Goal: Task Accomplishment & Management: Manage account settings

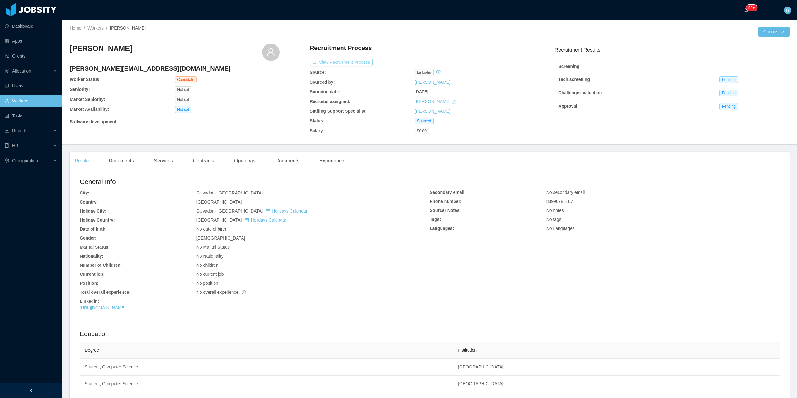
click at [331, 61] on button "View Recruitment Process" at bounding box center [341, 62] width 63 height 7
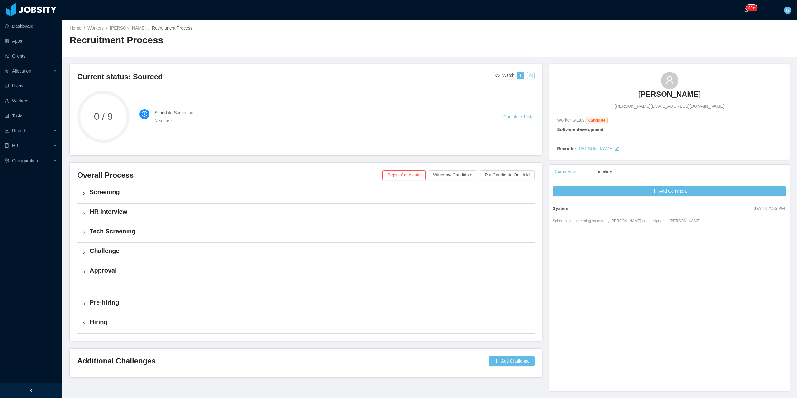
click at [527, 77] on button "button" at bounding box center [530, 75] width 7 height 7
click at [507, 97] on div "Change status" at bounding box center [515, 95] width 28 height 7
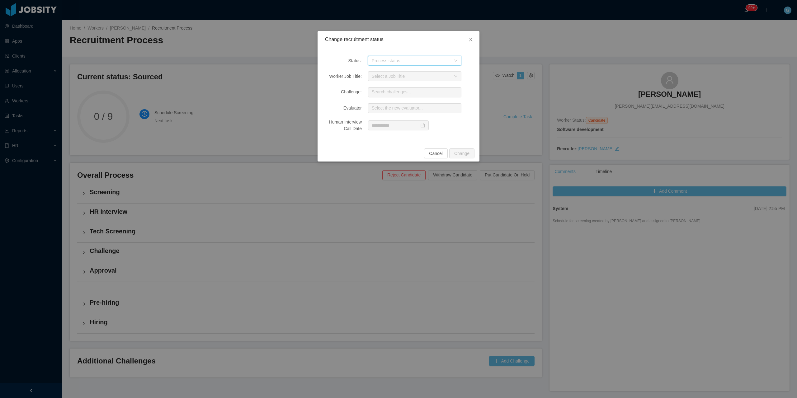
click at [388, 64] on div "Process status" at bounding box center [413, 60] width 82 height 9
click at [382, 90] on li "Sourced" at bounding box center [414, 89] width 93 height 10
click at [461, 153] on button "Change" at bounding box center [461, 154] width 25 height 10
click at [499, 131] on button "Yes" at bounding box center [497, 134] width 12 height 7
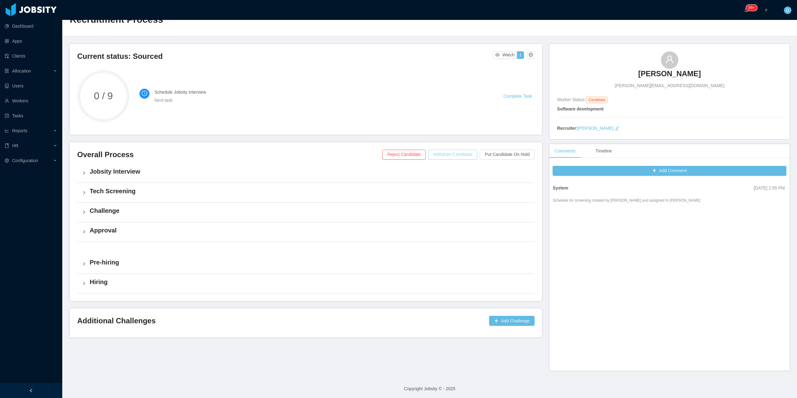
scroll to position [22, 0]
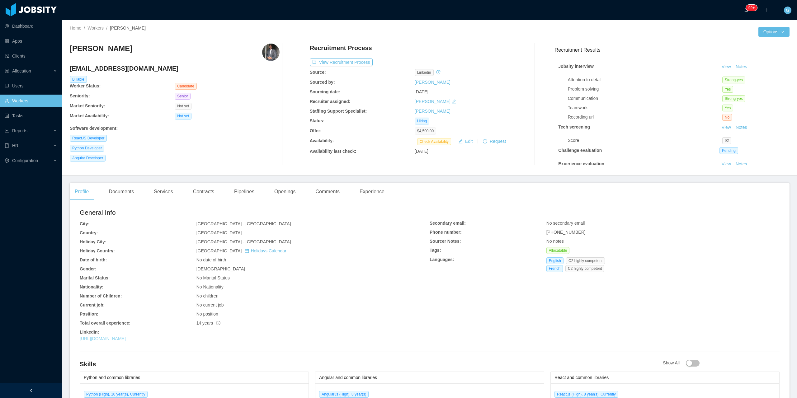
click at [126, 340] on link "https://www.linkedin.com/in/mohamad-dirieh-461a732ba" at bounding box center [103, 338] width 46 height 5
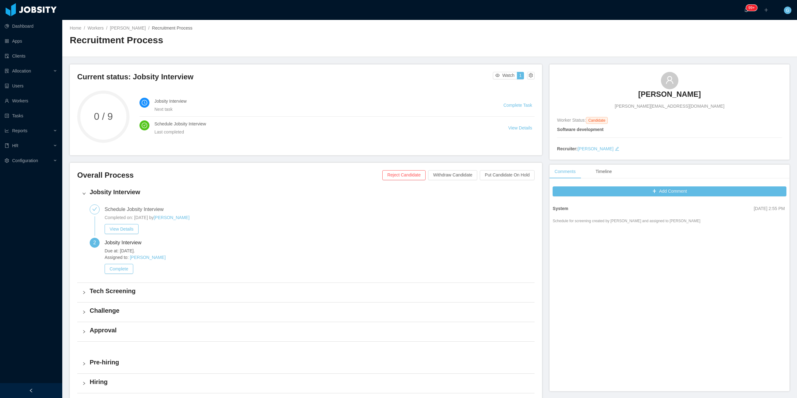
click at [641, 95] on div "Thierry Barros thierry.barros@ccc.ufcg.edu.br" at bounding box center [669, 91] width 225 height 38
click at [649, 94] on h3 "Thierry Barros" at bounding box center [669, 94] width 63 height 10
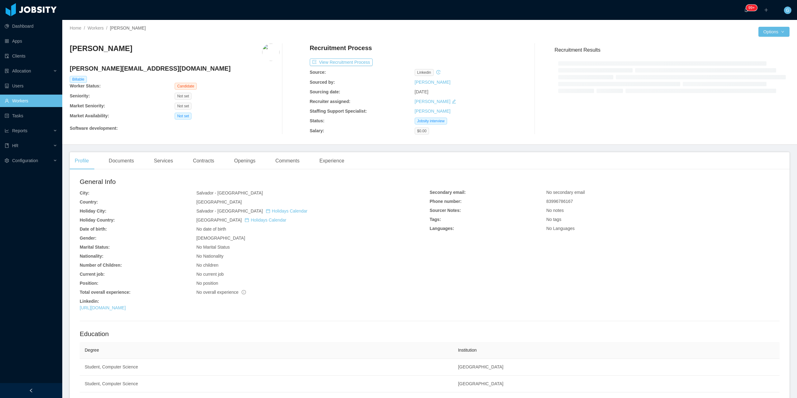
click at [278, 146] on main "Home / Workers / Thierry Barros / Options Thierry Barros thierry.barros@ccc.ufc…" at bounding box center [429, 209] width 735 height 378
click at [285, 155] on div "Comments" at bounding box center [288, 160] width 34 height 17
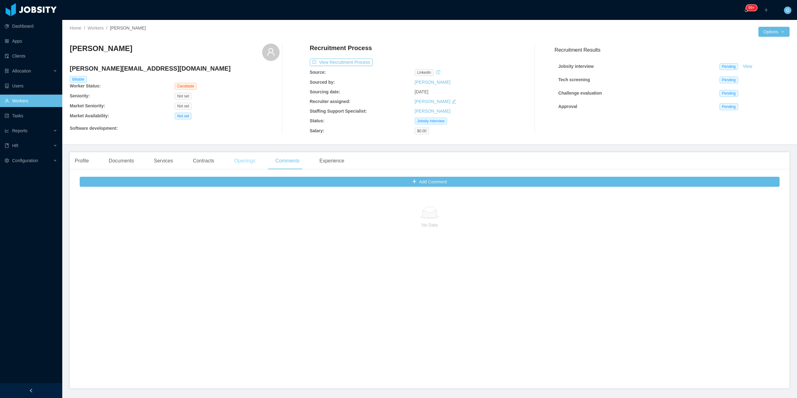
click at [237, 168] on div "Openings" at bounding box center [244, 160] width 31 height 17
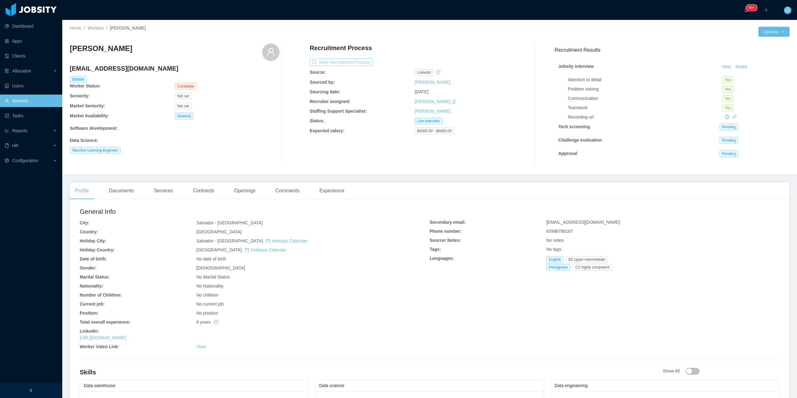
click at [343, 60] on button "View Recruitment Process" at bounding box center [341, 62] width 63 height 7
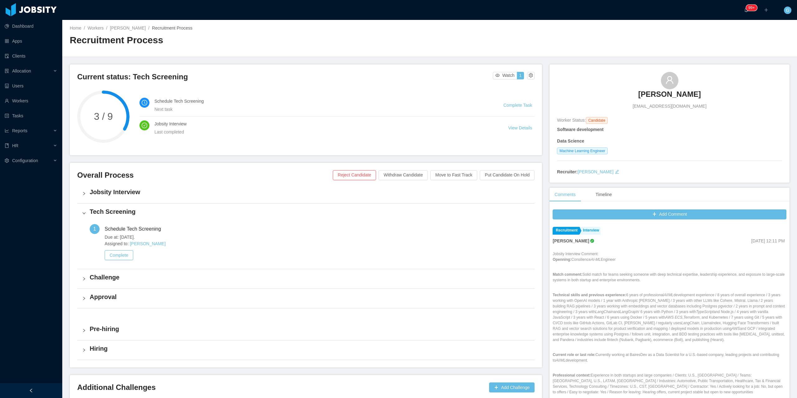
drag, startPoint x: 523, startPoint y: 72, endPoint x: 524, endPoint y: 75, distance: 3.4
click at [524, 75] on div "Current status: Tech Screening Watch 1" at bounding box center [306, 79] width 458 height 14
click at [527, 74] on button "button" at bounding box center [530, 75] width 7 height 7
click at [510, 98] on div "Change status" at bounding box center [515, 95] width 28 height 7
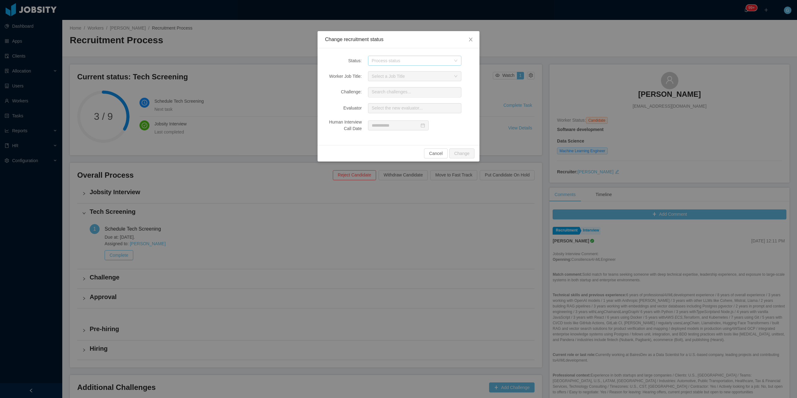
click at [382, 59] on div "Process status" at bounding box center [411, 61] width 79 height 6
click at [384, 105] on li "Challenge" at bounding box center [414, 103] width 93 height 10
click at [467, 152] on button "Change" at bounding box center [461, 154] width 25 height 10
click at [496, 131] on div "Do you want to change the status? Uncompleted tasks will be deleted No Yes" at bounding box center [462, 120] width 93 height 46
click at [496, 135] on button "Yes" at bounding box center [497, 134] width 12 height 7
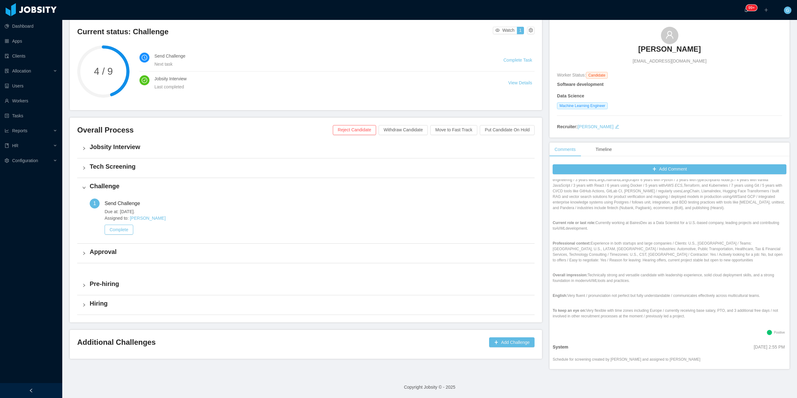
scroll to position [87, 0]
click at [685, 46] on h3 "Thierry Barros" at bounding box center [669, 49] width 63 height 10
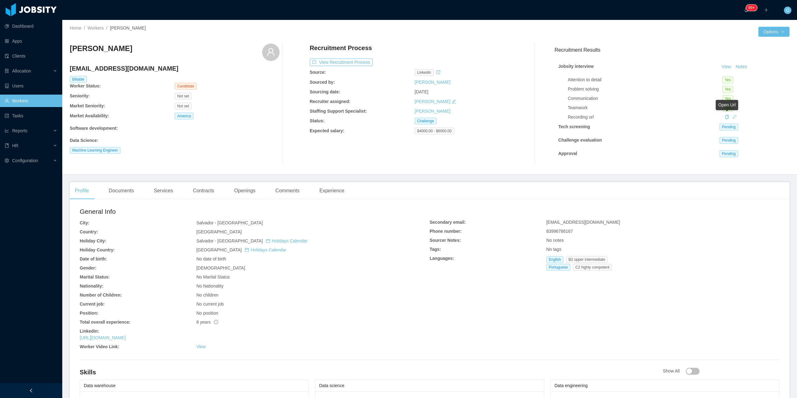
click at [733, 119] on icon "icon: link" at bounding box center [735, 117] width 4 height 4
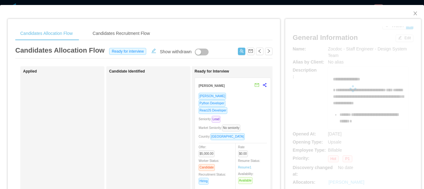
click at [136, 38] on div "Candidates Recruitment Flow" at bounding box center [121, 33] width 67 height 14
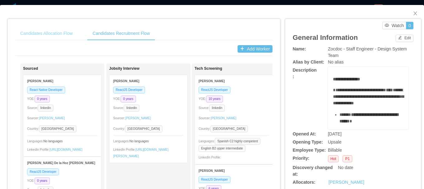
click at [69, 36] on div "Candidates Allocation Flow" at bounding box center [46, 33] width 62 height 14
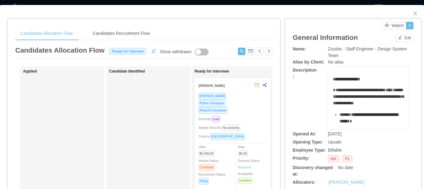
click at [227, 104] on div "Python Developer" at bounding box center [232, 103] width 68 height 7
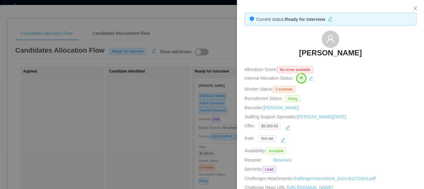
click at [322, 57] on h3 "[PERSON_NAME]" at bounding box center [330, 53] width 63 height 10
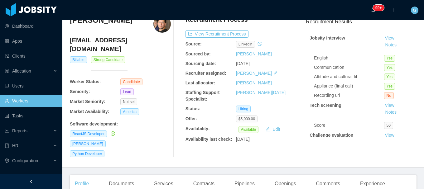
scroll to position [31, 0]
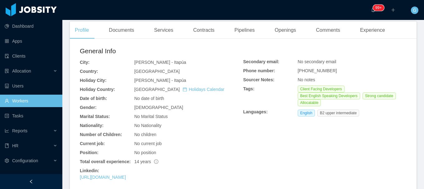
scroll to position [218, 0]
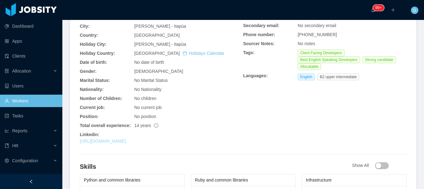
click at [126, 139] on link "[URL][DOMAIN_NAME]" at bounding box center [103, 141] width 46 height 5
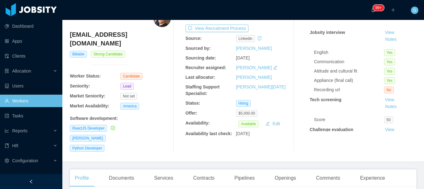
scroll to position [31, 0]
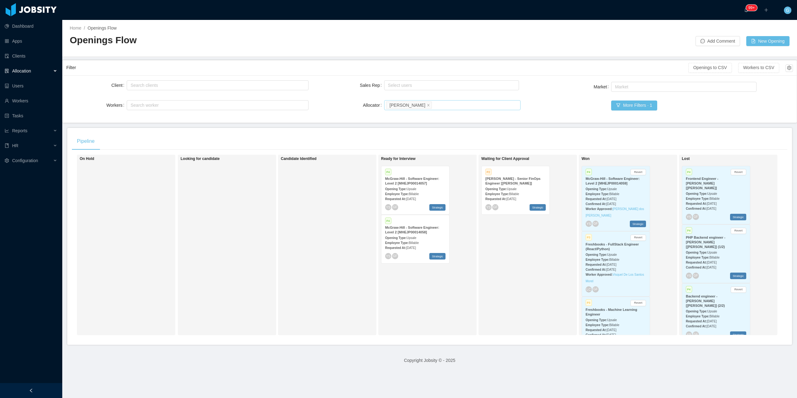
click at [448, 107] on div "Search allocators Guido Fernandez" at bounding box center [451, 105] width 131 height 9
click at [409, 155] on li "Luisa Romero" at bounding box center [449, 154] width 135 height 10
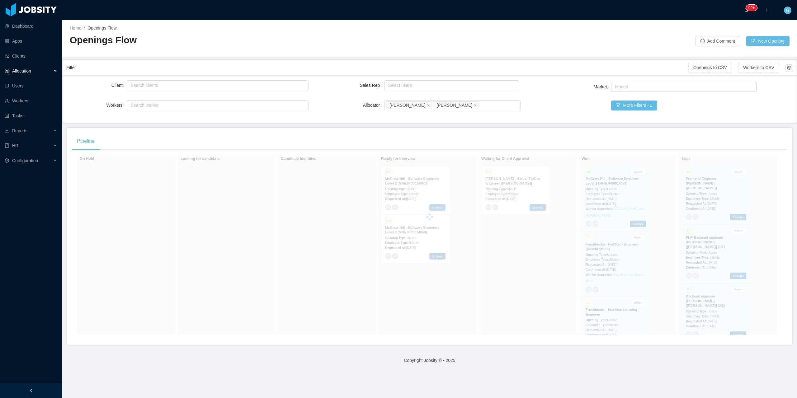
click at [349, 135] on div "Pipeline" at bounding box center [430, 141] width 716 height 17
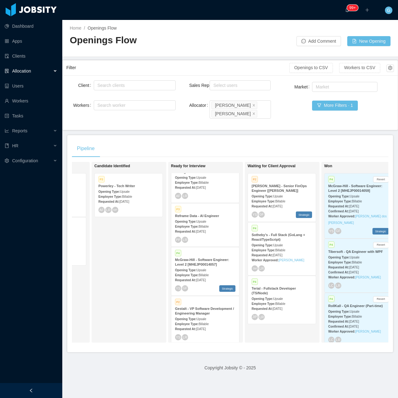
scroll to position [385, 0]
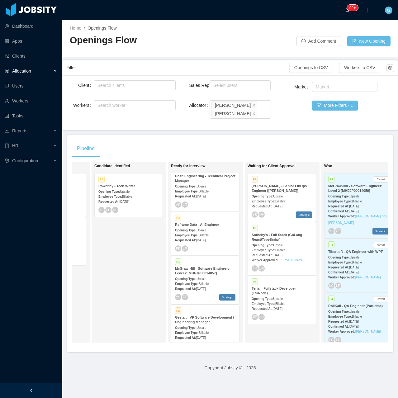
click at [291, 246] on div "Opening Type: Upsale" at bounding box center [282, 245] width 60 height 7
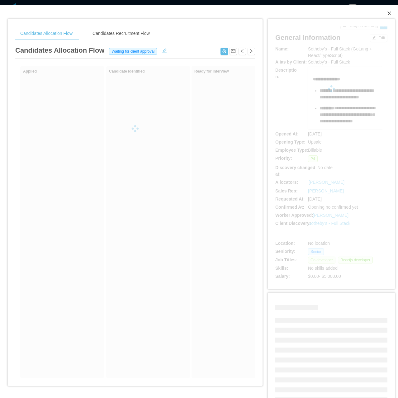
click at [387, 13] on icon "icon: close" at bounding box center [388, 14] width 3 height 4
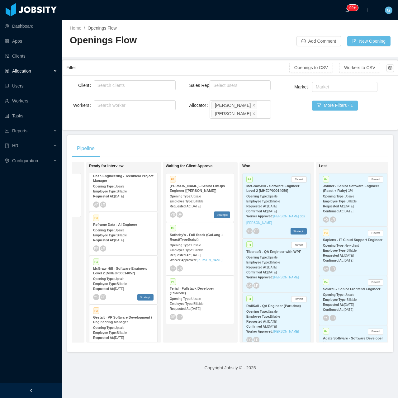
scroll to position [0, 223]
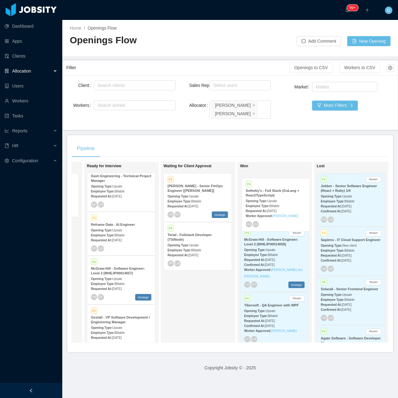
drag, startPoint x: 209, startPoint y: 245, endPoint x: 287, endPoint y: 201, distance: 89.8
click at [287, 201] on div "On Hold Looking for candidate Hot P1 Consilience AI - ML Engineer Opening Type:…" at bounding box center [230, 255] width 316 height 186
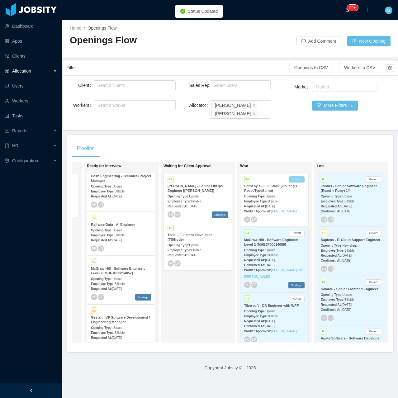
click at [302, 180] on button "Confirm" at bounding box center [297, 179] width 16 height 6
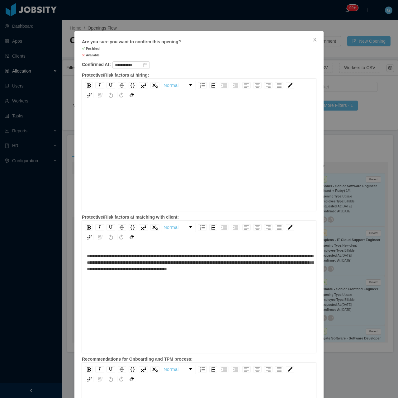
click at [113, 107] on div "rdw-wrapper" at bounding box center [199, 156] width 234 height 109
drag, startPoint x: 111, startPoint y: 114, endPoint x: 108, endPoint y: 117, distance: 4.2
click at [110, 116] on div "rdw-editor" at bounding box center [199, 114] width 225 height 7
click at [112, 123] on div "rdw-editor" at bounding box center [199, 165] width 225 height 109
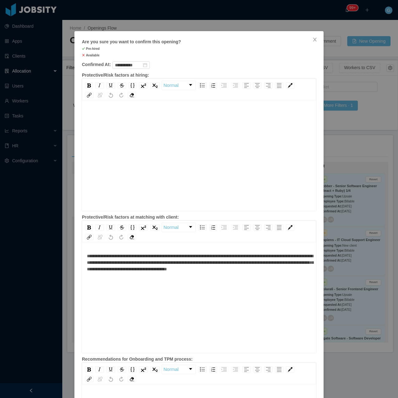
click at [133, 132] on div "rdw-editor" at bounding box center [199, 165] width 225 height 109
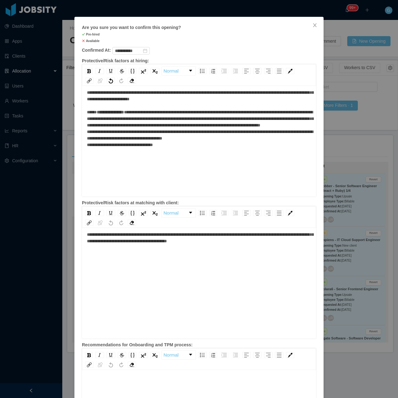
scroll to position [128, 0]
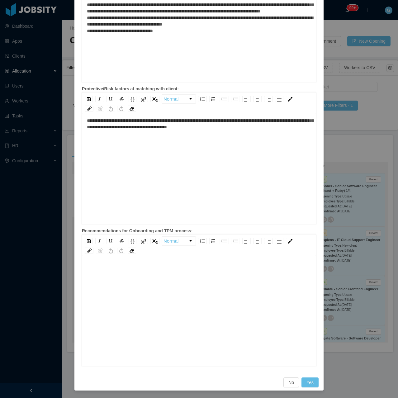
click at [145, 300] on div "rdw-editor" at bounding box center [199, 321] width 225 height 109
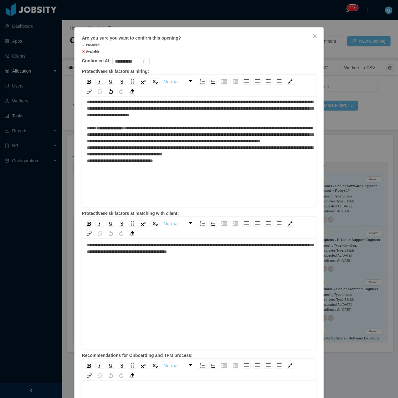
scroll to position [0, 0]
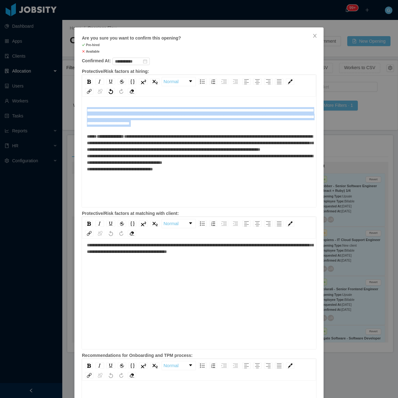
drag, startPoint x: 253, startPoint y: 128, endPoint x: 80, endPoint y: 112, distance: 173.9
click at [82, 112] on div "**********" at bounding box center [199, 152] width 234 height 109
copy span "**********"
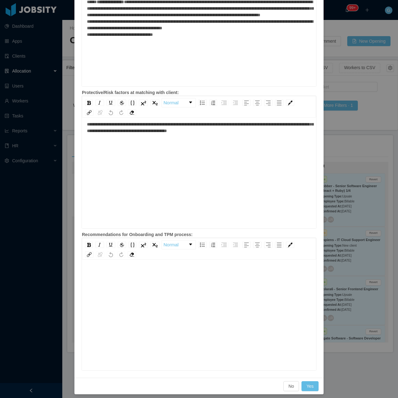
scroll to position [128, 0]
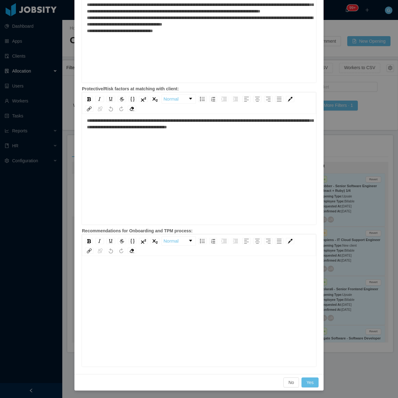
click at [104, 289] on div "rdw-editor" at bounding box center [199, 321] width 225 height 109
drag, startPoint x: 104, startPoint y: 289, endPoint x: 129, endPoint y: 294, distance: 25.4
click at [129, 294] on div "rdw-editor" at bounding box center [199, 321] width 225 height 109
click at [93, 275] on div "rdw-editor" at bounding box center [199, 321] width 225 height 109
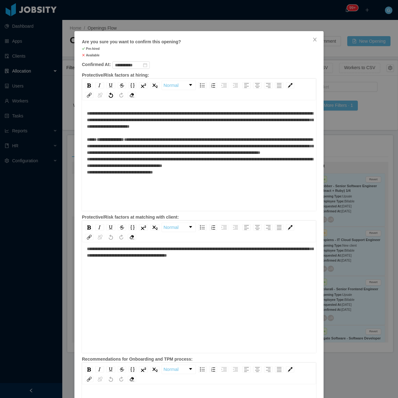
scroll to position [0, 0]
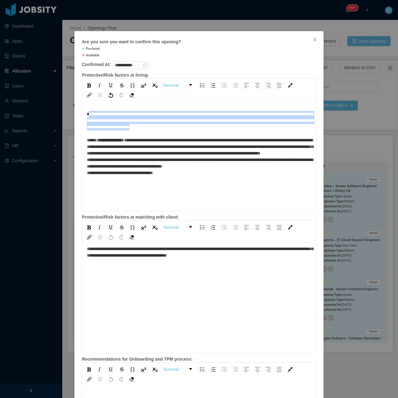
drag, startPoint x: 253, startPoint y: 128, endPoint x: 87, endPoint y: 116, distance: 166.4
click at [87, 116] on div "**********" at bounding box center [199, 143] width 225 height 65
click at [96, 120] on span "**********" at bounding box center [200, 127] width 226 height 31
drag, startPoint x: 249, startPoint y: 128, endPoint x: 79, endPoint y: 111, distance: 170.3
click at [82, 111] on div "**********" at bounding box center [199, 156] width 234 height 109
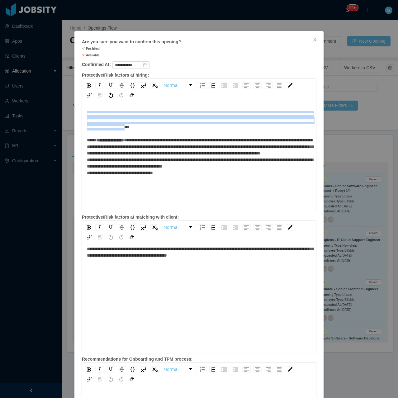
copy span "**********"
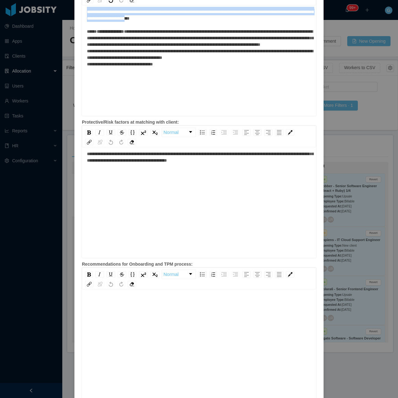
scroll to position [128, 0]
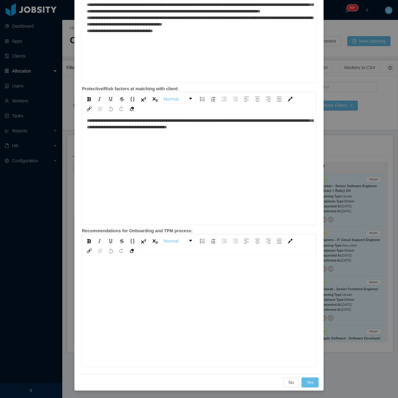
click at [127, 308] on div "rdw-editor" at bounding box center [199, 321] width 225 height 109
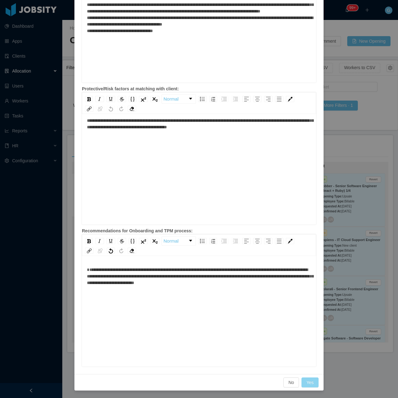
click at [306, 382] on button "Yes" at bounding box center [309, 382] width 17 height 10
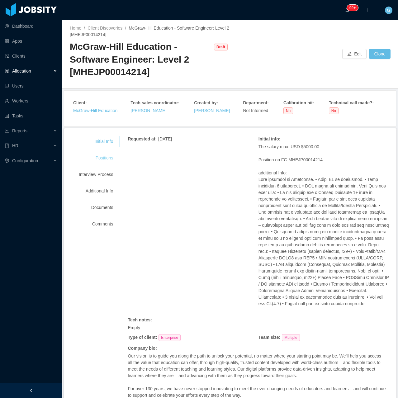
click at [109, 156] on div "Positions" at bounding box center [95, 158] width 49 height 12
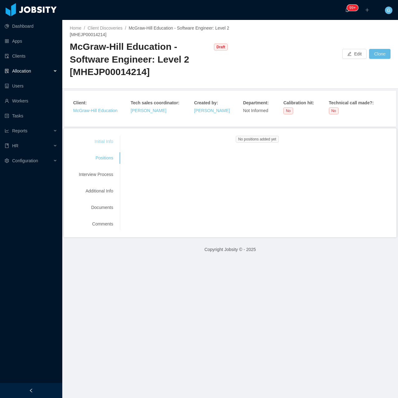
click at [100, 144] on div "Initial Info" at bounding box center [95, 142] width 49 height 12
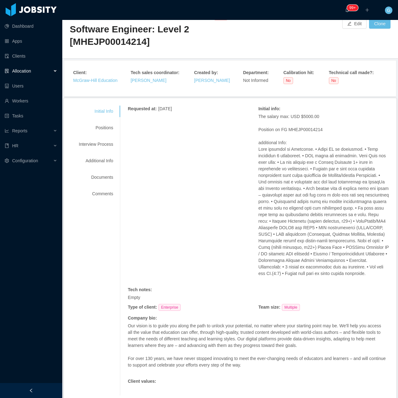
scroll to position [58, 0]
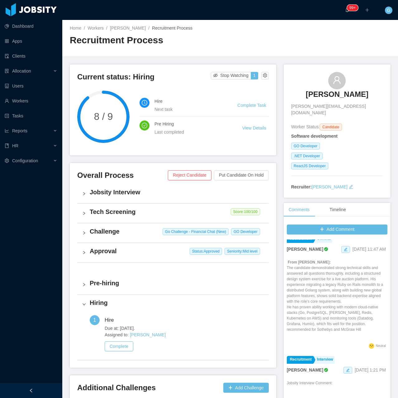
scroll to position [249, 0]
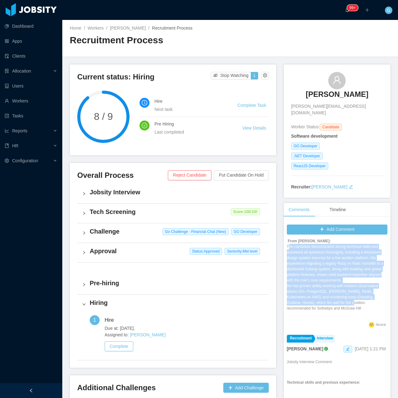
drag, startPoint x: 359, startPoint y: 309, endPoint x: 287, endPoint y: 249, distance: 94.0
click at [287, 249] on p "From [PERSON_NAME]: The candidate demonstrated strong technical skills and answ…" at bounding box center [337, 274] width 101 height 73
click at [292, 252] on p "From [PERSON_NAME]: The candidate demonstrated strong technical skills and answ…" at bounding box center [337, 274] width 101 height 73
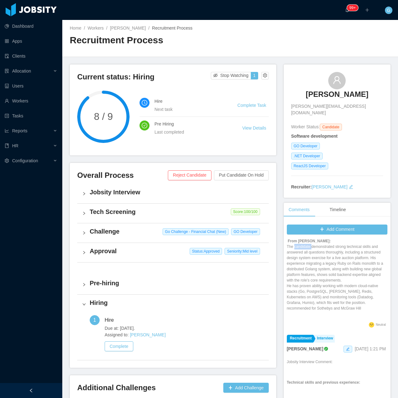
drag, startPoint x: 293, startPoint y: 252, endPoint x: 290, endPoint y: 249, distance: 4.0
click at [293, 251] on p "From [PERSON_NAME]: The candidate demonstrated strong technical skills and answ…" at bounding box center [337, 274] width 101 height 73
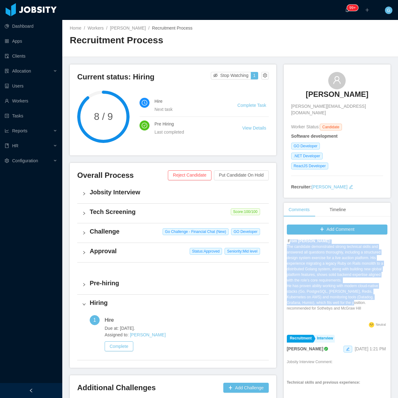
drag, startPoint x: 286, startPoint y: 249, endPoint x: 356, endPoint y: 307, distance: 91.3
click at [356, 307] on p "From [PERSON_NAME]: The candidate demonstrated strong technical skills and answ…" at bounding box center [337, 274] width 101 height 73
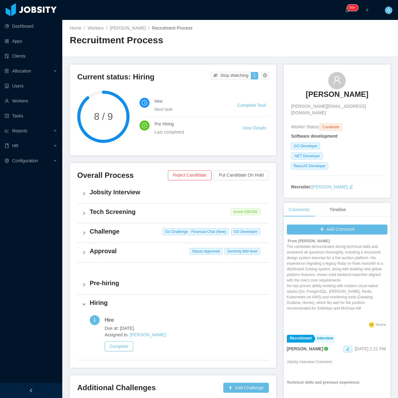
drag, startPoint x: 364, startPoint y: 311, endPoint x: 324, endPoint y: 274, distance: 55.1
click at [284, 241] on div "Add Comment Staffing Prehiring [PERSON_NAME] [DATE] 4:42 PM Prehiring Notes: Im…" at bounding box center [337, 325] width 107 height 208
copy p "From Paulo Costa: The candidate demonstrated strong technical skills and answer…"
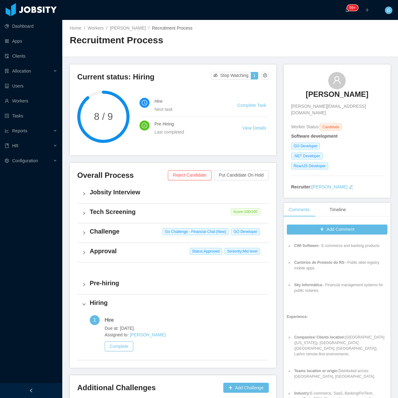
scroll to position [810, 0]
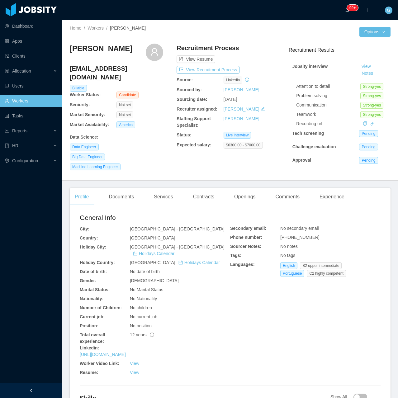
click at [202, 74] on div "Recruitment Process View Resume View Recruitment Process Source: linkedin Sourc…" at bounding box center [223, 107] width 93 height 127
click at [195, 73] on button "View Recruitment Process" at bounding box center [208, 69] width 63 height 7
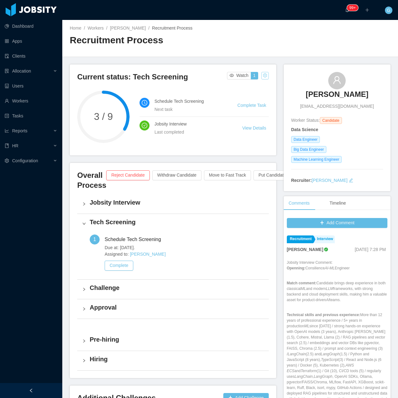
click at [263, 75] on button "button" at bounding box center [264, 75] width 7 height 7
click at [256, 98] on div "Change status" at bounding box center [249, 95] width 28 height 7
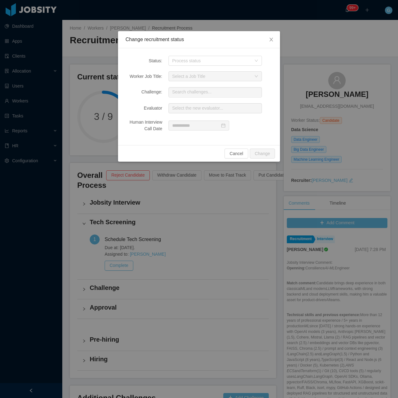
click at [191, 66] on div "Status: Process status Worker Job Title: Select a Job Title Challenge: Search c…" at bounding box center [199, 96] width 162 height 97
click at [187, 62] on div "Process status" at bounding box center [211, 61] width 79 height 6
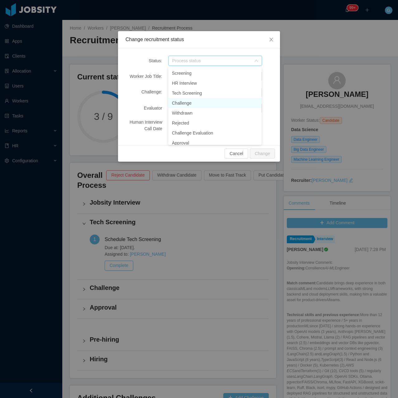
click at [185, 102] on li "Challenge" at bounding box center [214, 103] width 93 height 10
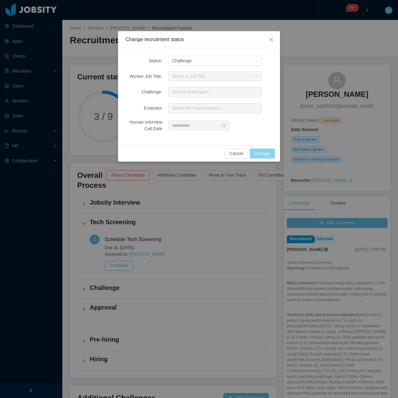
click at [256, 150] on button "Change" at bounding box center [262, 154] width 25 height 10
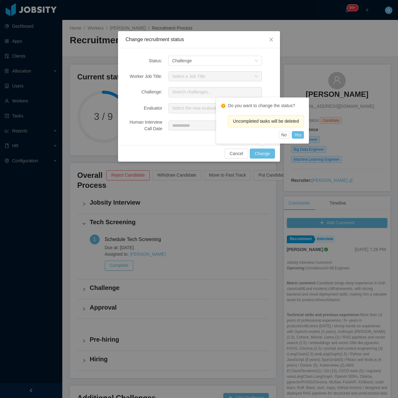
click at [298, 139] on div "Do you want to change the status? Uncompleted tasks will be deleted No Yes" at bounding box center [262, 120] width 93 height 46
click at [300, 136] on button "Yes" at bounding box center [298, 134] width 12 height 7
